Goal: Navigation & Orientation: Find specific page/section

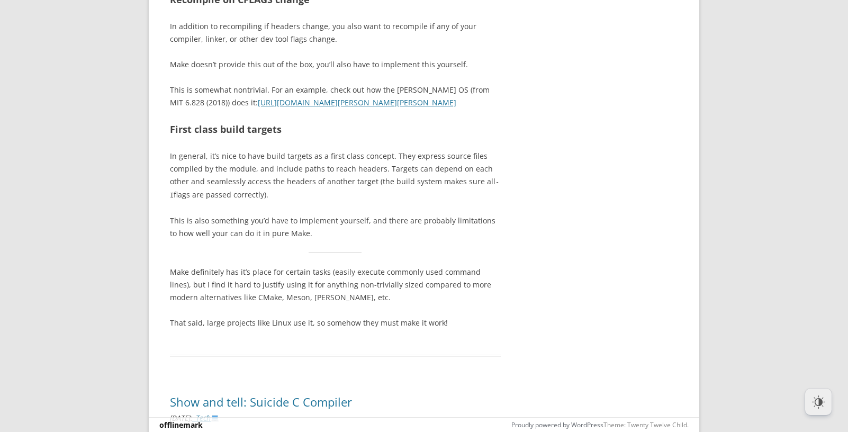
scroll to position [10485, 0]
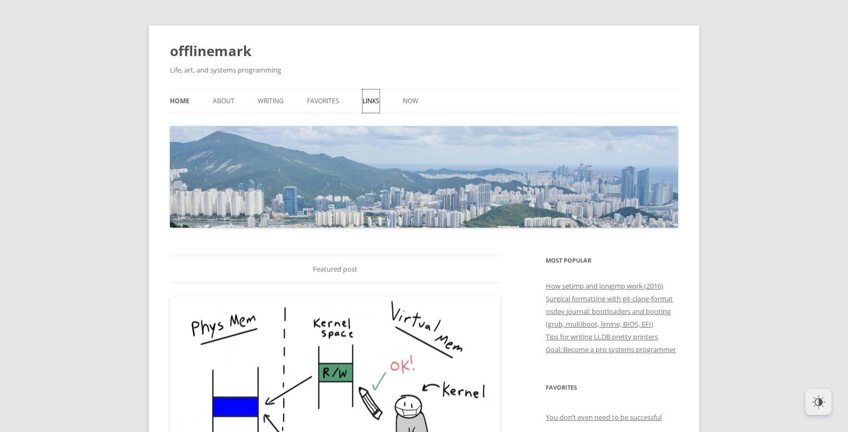
click at [368, 97] on link "Links" at bounding box center [371, 100] width 17 height 23
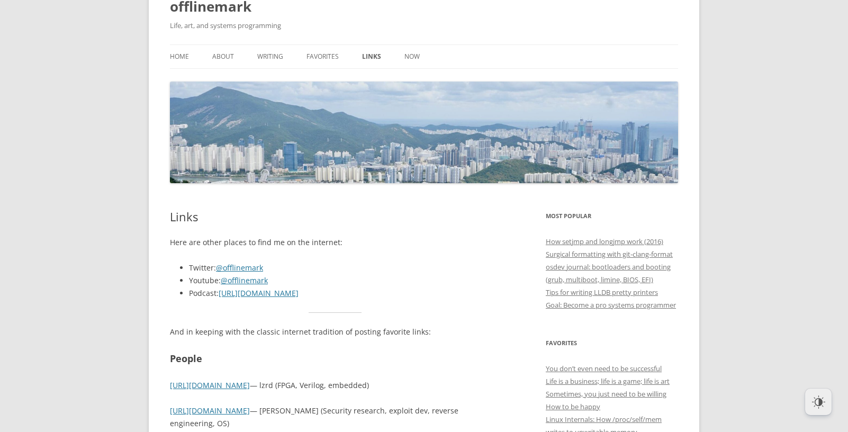
scroll to position [46, 0]
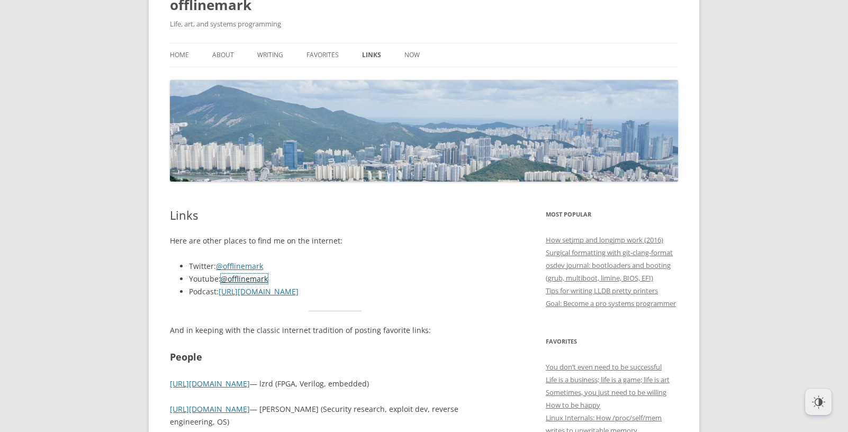
click at [232, 276] on link "@offlinemark" at bounding box center [244, 279] width 47 height 10
